Goal: Navigation & Orientation: Find specific page/section

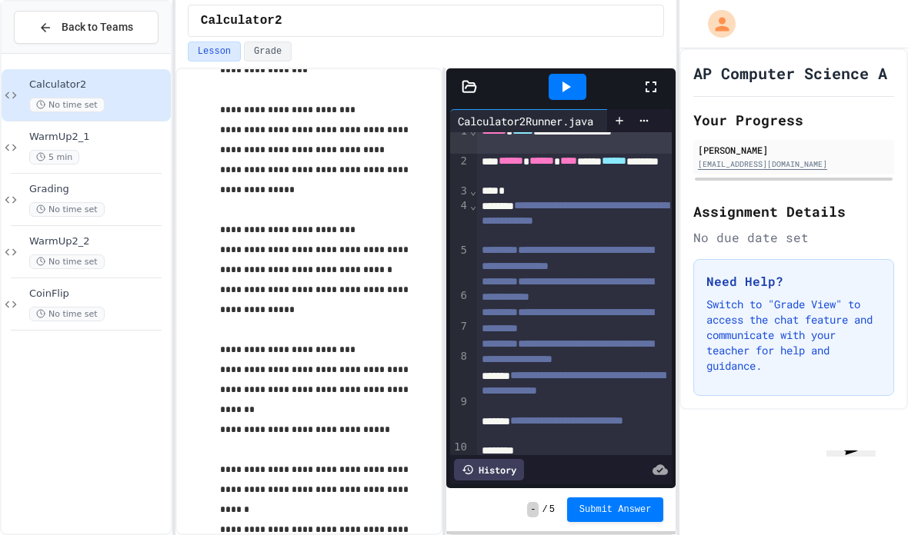
scroll to position [1558, 0]
click at [133, 288] on div "CoinFlip No time set" at bounding box center [98, 305] width 138 height 34
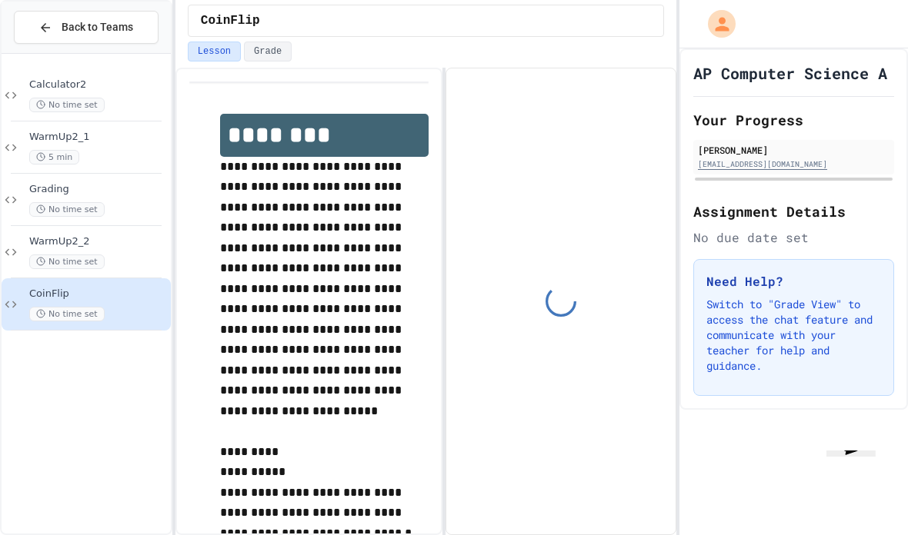
scroll to position [43, 0]
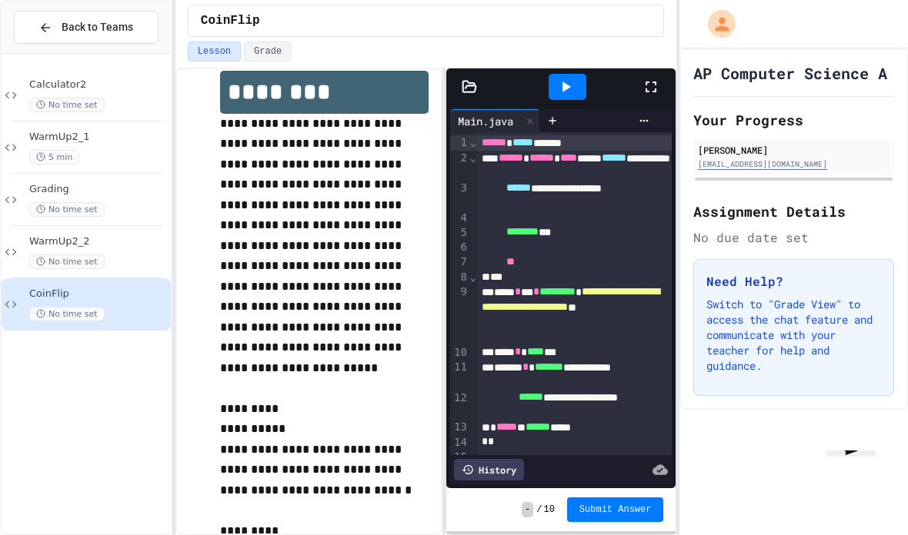
click at [168, 278] on div "CoinFlip No time set" at bounding box center [86, 304] width 169 height 52
click at [152, 235] on span "WarmUp2_2" at bounding box center [98, 241] width 138 height 13
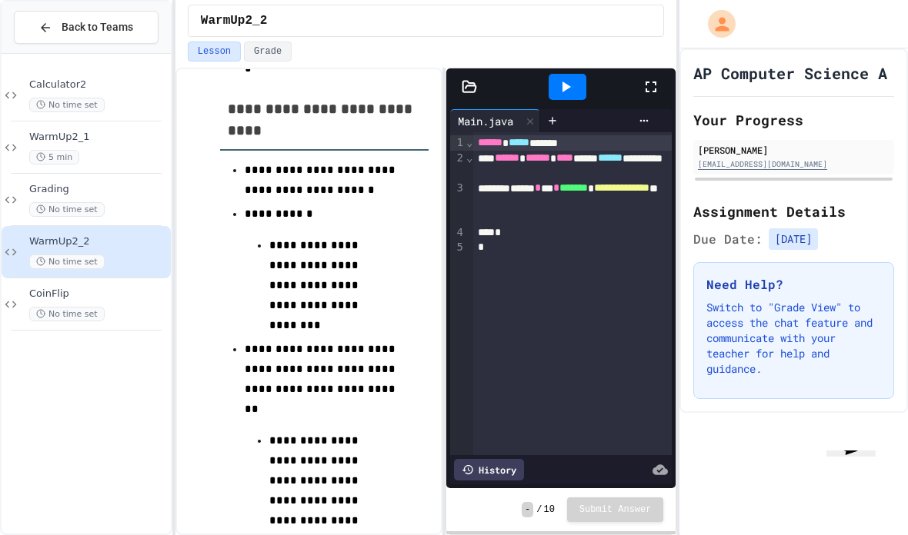
scroll to position [1290, 0]
